Goal: Find specific page/section: Find specific page/section

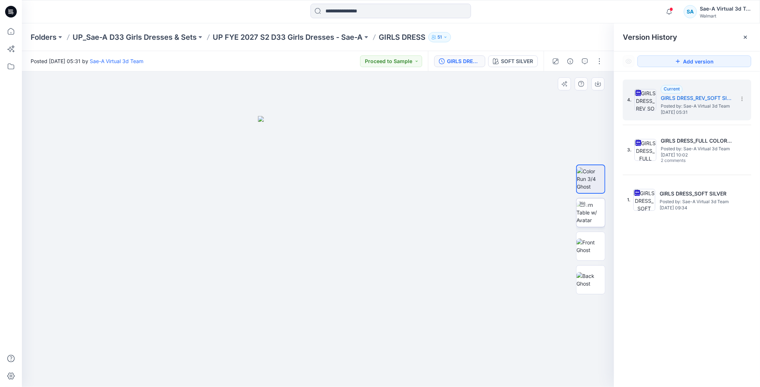
click at [590, 214] on img at bounding box center [590, 212] width 28 height 23
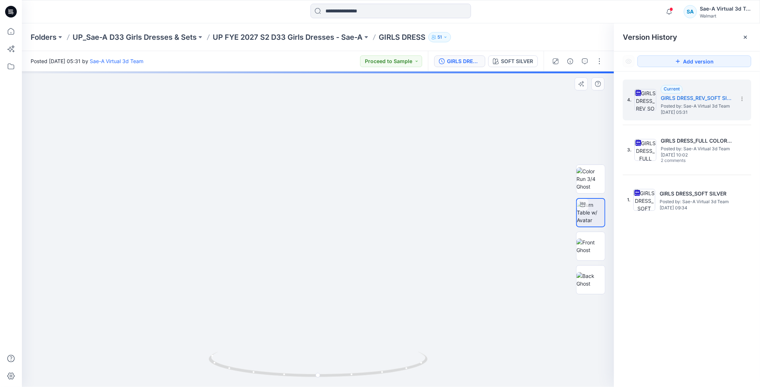
drag, startPoint x: 416, startPoint y: 153, endPoint x: 416, endPoint y: 176, distance: 23.4
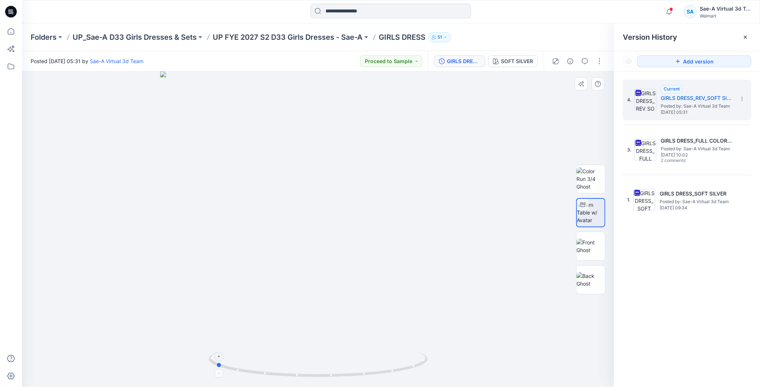
drag, startPoint x: 351, startPoint y: 374, endPoint x: 301, endPoint y: 373, distance: 49.6
click at [301, 373] on icon at bounding box center [319, 365] width 221 height 27
click at [399, 373] on icon at bounding box center [319, 365] width 221 height 27
drag, startPoint x: 405, startPoint y: 367, endPoint x: 289, endPoint y: 377, distance: 116.0
click at [289, 377] on icon at bounding box center [319, 365] width 221 height 27
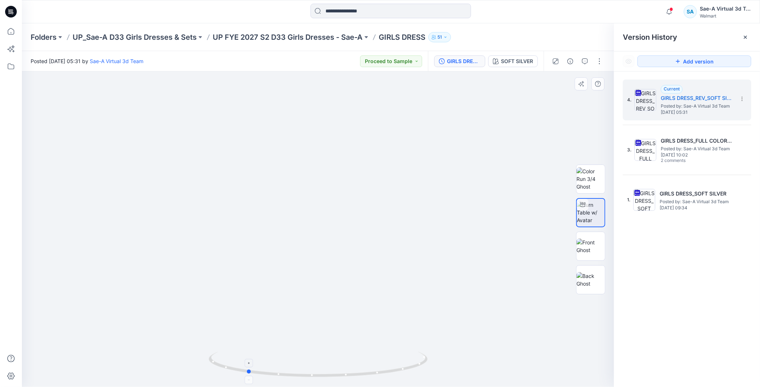
drag, startPoint x: 400, startPoint y: 364, endPoint x: 328, endPoint y: 373, distance: 72.8
click at [328, 373] on icon at bounding box center [319, 365] width 221 height 27
drag, startPoint x: 341, startPoint y: 378, endPoint x: 353, endPoint y: 378, distance: 12.4
click at [353, 378] on icon at bounding box center [319, 365] width 221 height 27
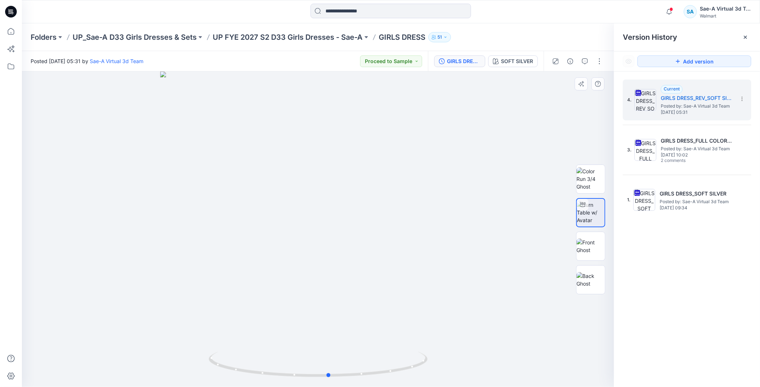
drag, startPoint x: 408, startPoint y: 378, endPoint x: 453, endPoint y: 377, distance: 45.3
click at [453, 377] on div at bounding box center [318, 230] width 592 height 316
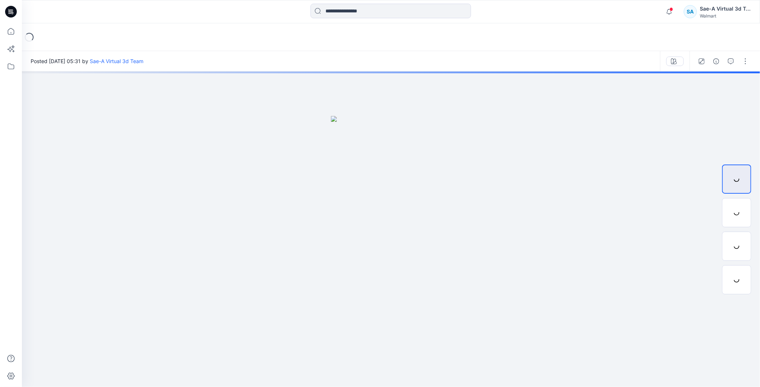
click at [11, 9] on icon at bounding box center [11, 12] width 12 height 12
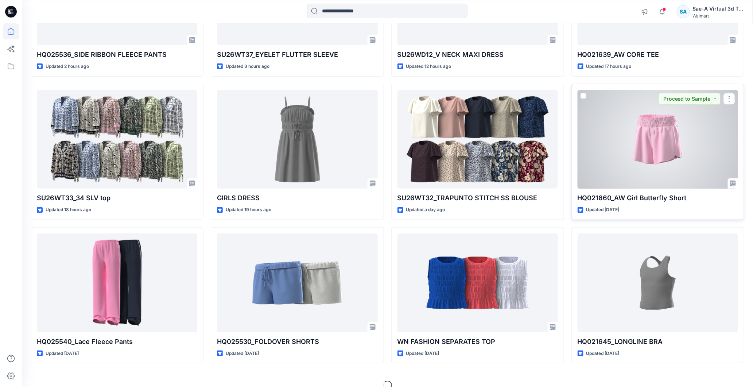
scroll to position [173, 0]
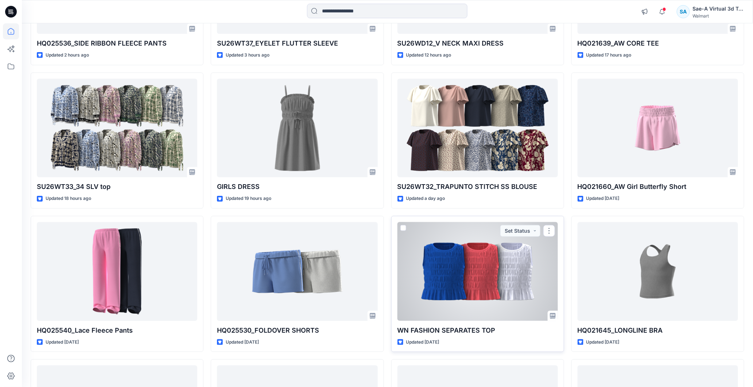
click at [467, 283] on div at bounding box center [478, 271] width 161 height 99
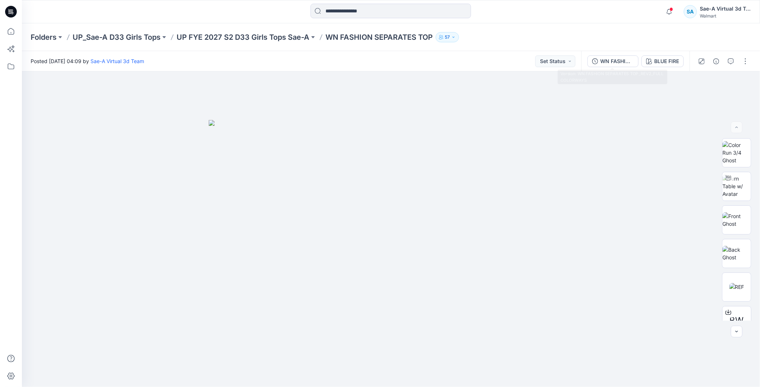
click at [609, 67] on div "WN FASHION SEPARATES TOP_REV2_FULL COLORWAYS BLUE FIRE" at bounding box center [635, 61] width 108 height 20
click at [595, 60] on icon "button" at bounding box center [595, 61] width 6 height 6
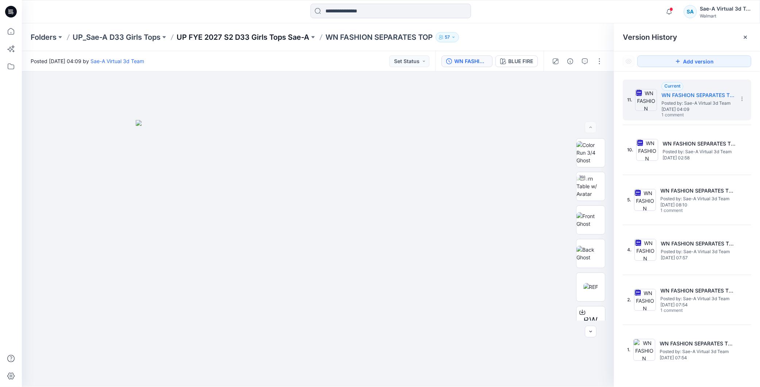
click at [302, 38] on p "UP FYE 2027 S2 D33 Girls Tops Sae-A" at bounding box center [243, 37] width 133 height 10
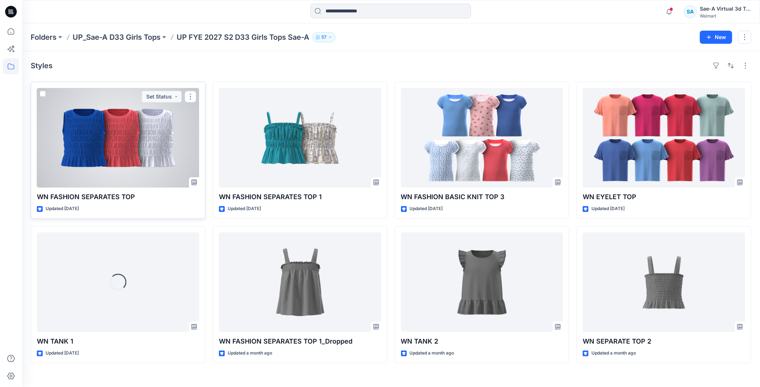
click at [138, 144] on div at bounding box center [118, 138] width 162 height 100
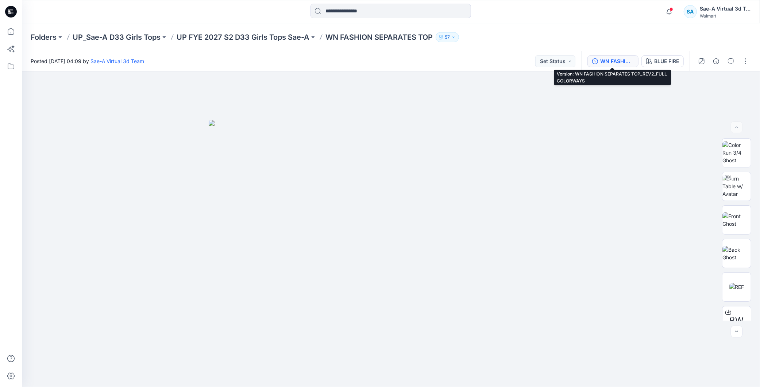
click at [617, 58] on div "WN FASHION SEPARATES TOP_REV2_FULL COLORWAYS" at bounding box center [617, 61] width 34 height 8
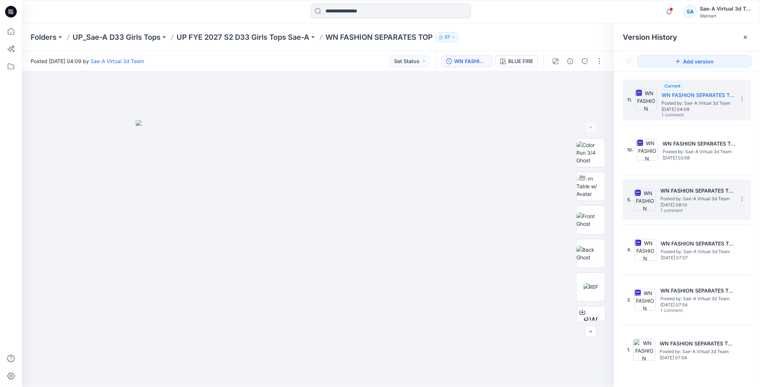
click at [692, 191] on h5 "WN FASHION SEPARATES TOP_REV1_FULL COLORWAYS" at bounding box center [696, 190] width 73 height 9
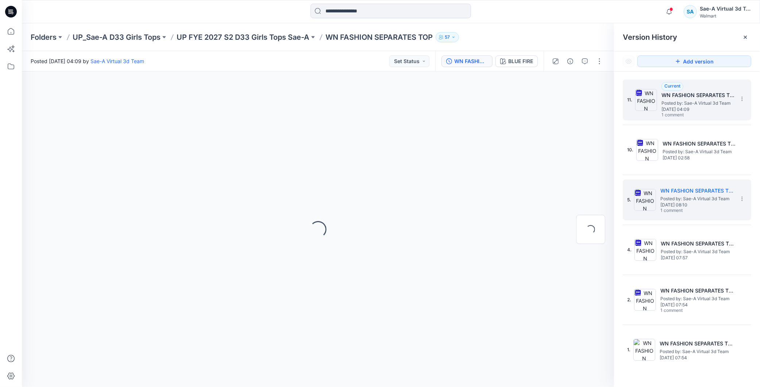
click at [703, 100] on span "Posted by: Sae-A Virtual 3d Team" at bounding box center [697, 103] width 73 height 7
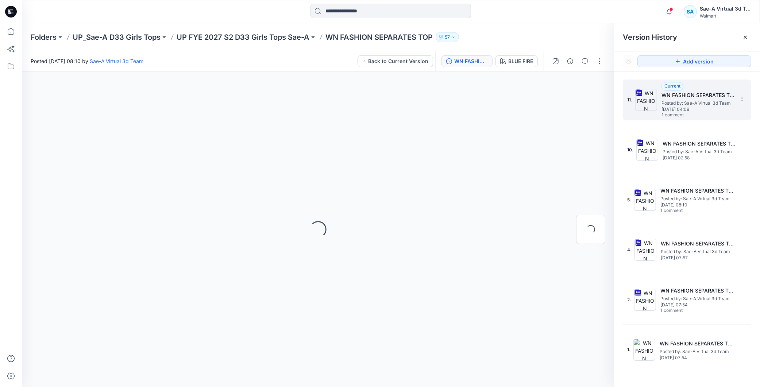
click at [703, 100] on span "Posted by: Sae-A Virtual 3d Team" at bounding box center [697, 103] width 73 height 7
click at [286, 32] on p "UP FYE 2027 S2 D33 Girls Tops Sae-A" at bounding box center [243, 37] width 133 height 10
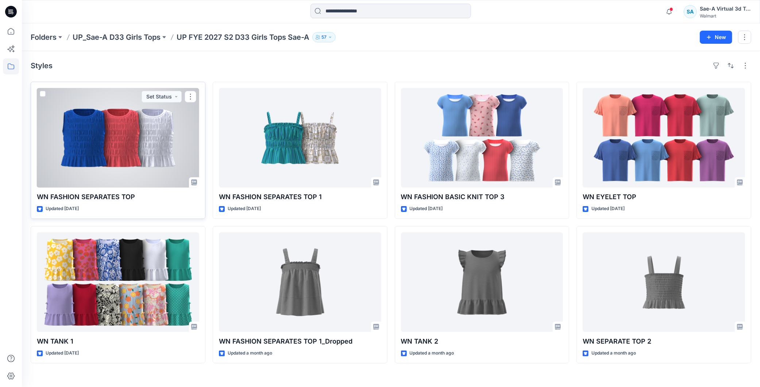
click at [135, 147] on div at bounding box center [118, 138] width 162 height 100
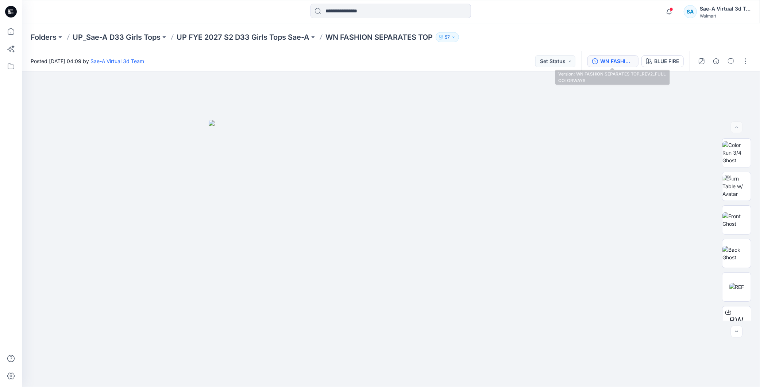
click at [629, 65] on button "WN FASHION SEPARATES TOP_REV2_FULL COLORWAYS" at bounding box center [612, 61] width 51 height 12
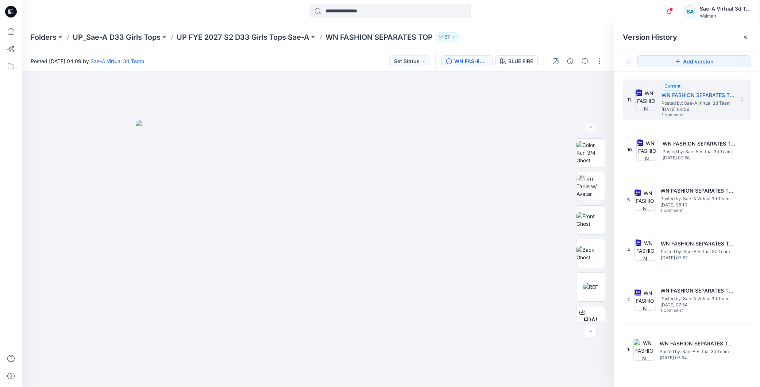
click at [227, 30] on div "Folders UP_Sae-A D33 Girls Tops UP FYE 2027 S2 D33 Girls Tops Sae-A WN FASHION …" at bounding box center [391, 37] width 738 height 28
click at [228, 31] on div "Folders UP_Sae-A D33 Girls Tops UP FYE 2027 S2 D33 Girls Tops Sae-A WN FASHION …" at bounding box center [391, 37] width 738 height 28
click at [227, 38] on p "UP FYE 2027 S2 D33 Girls Tops Sae-A" at bounding box center [243, 37] width 133 height 10
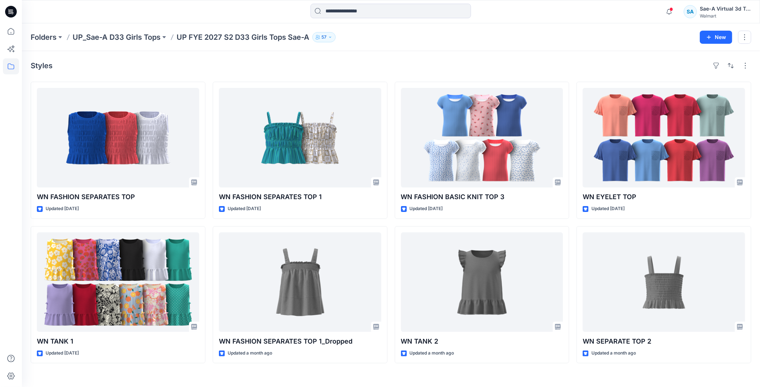
click at [13, 14] on icon at bounding box center [11, 12] width 12 height 12
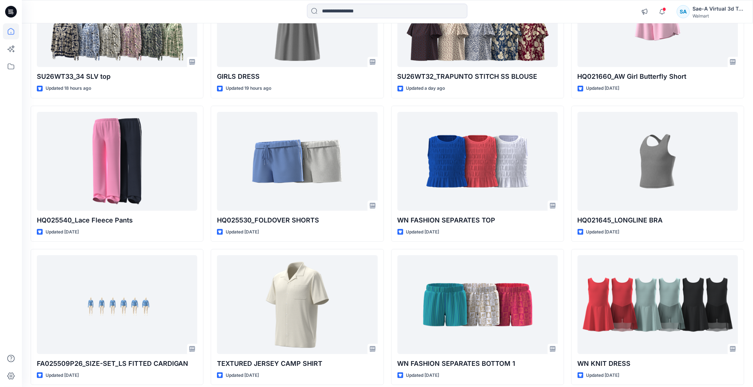
scroll to position [365, 0]
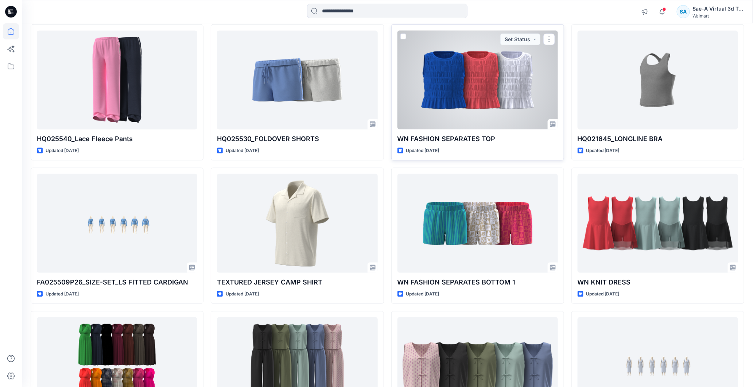
click at [483, 101] on div at bounding box center [478, 80] width 161 height 99
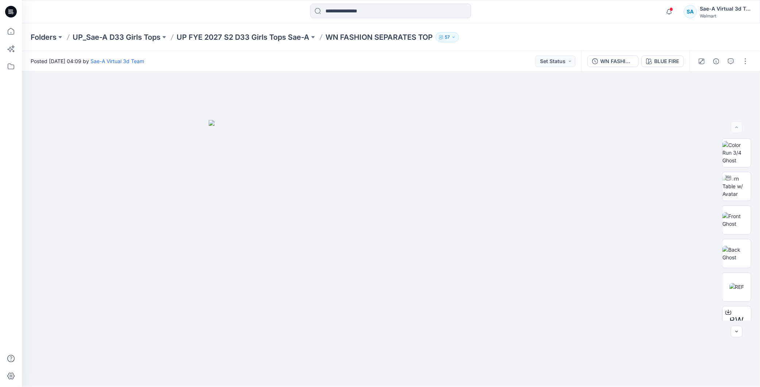
click at [13, 13] on icon at bounding box center [12, 13] width 3 height 0
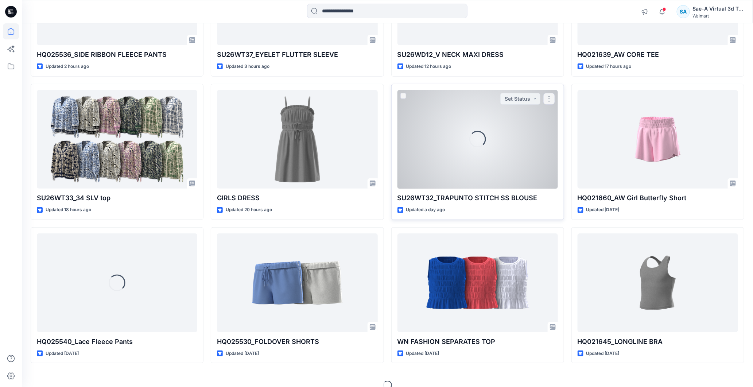
scroll to position [173, 0]
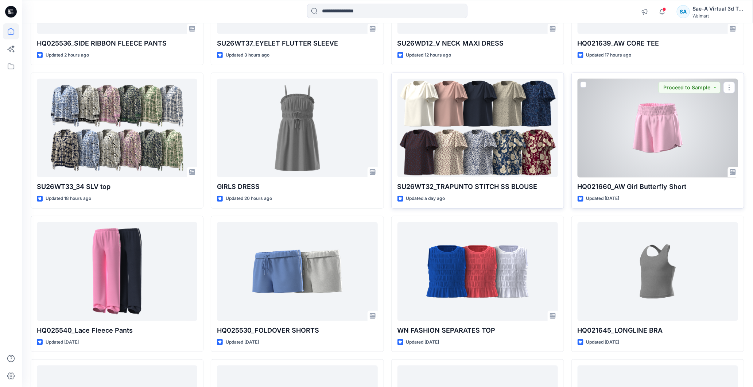
click at [659, 148] on div at bounding box center [658, 128] width 161 height 99
